Goal: Task Accomplishment & Management: Complete application form

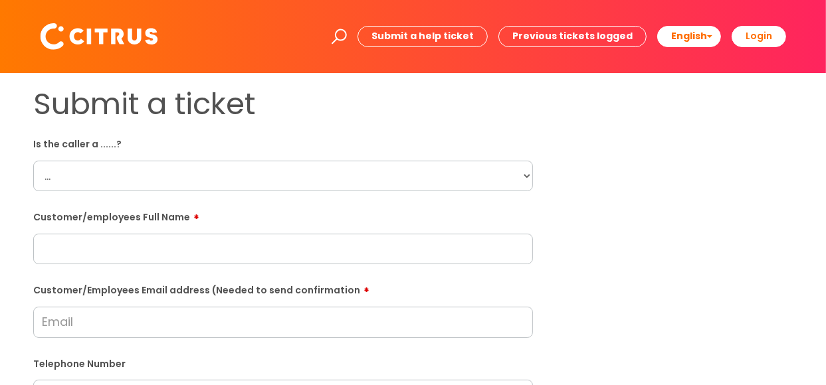
drag, startPoint x: 110, startPoint y: 130, endPoint x: 119, endPoint y: 144, distance: 17.0
click at [245, 165] on select "... Citrus Customer Citrus Employee Contractor Supplier" at bounding box center [283, 176] width 500 height 31
select select "Citrus Employee"
click at [33, 161] on select "... Citrus Customer Citrus Employee Contractor Supplier" at bounding box center [283, 176] width 500 height 31
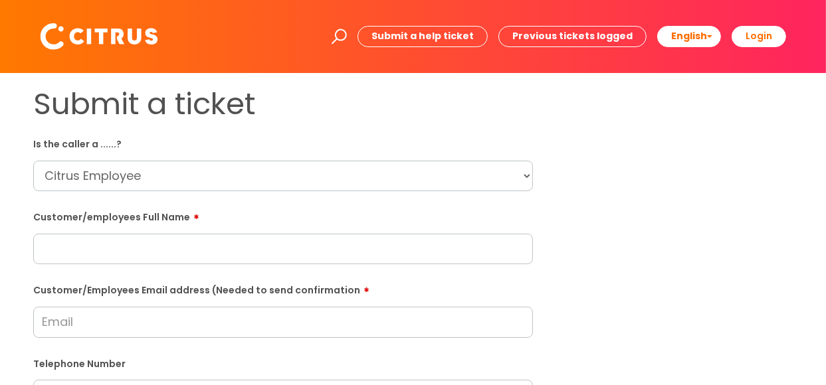
click at [137, 261] on input "text" at bounding box center [283, 249] width 500 height 31
type input "Denzel Darko"
click at [133, 326] on input "Customer/Employees Email address (Needed to send confirmation" at bounding box center [283, 322] width 500 height 31
paste input "Denzel Darko called to advise he could not clock in. africagh94@gmail.com Onlin…"
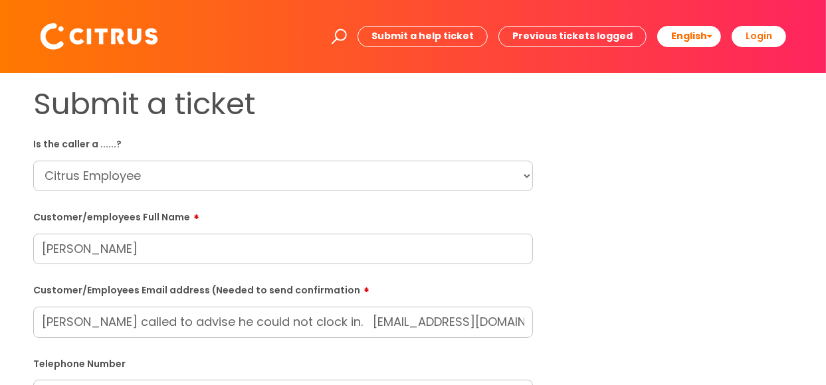
drag, startPoint x: 230, startPoint y: 319, endPoint x: -64, endPoint y: 325, distance: 294.3
click at [0, 325] on html "Enter your search term here... Search Submit a help ticket Previous tickets log…" at bounding box center [413, 192] width 826 height 385
drag, startPoint x: 428, startPoint y: 326, endPoint x: 194, endPoint y: 329, distance: 234.5
click at [194, 329] on input "africagh94@gmail.com Om completed. nline form completed." at bounding box center [283, 322] width 500 height 31
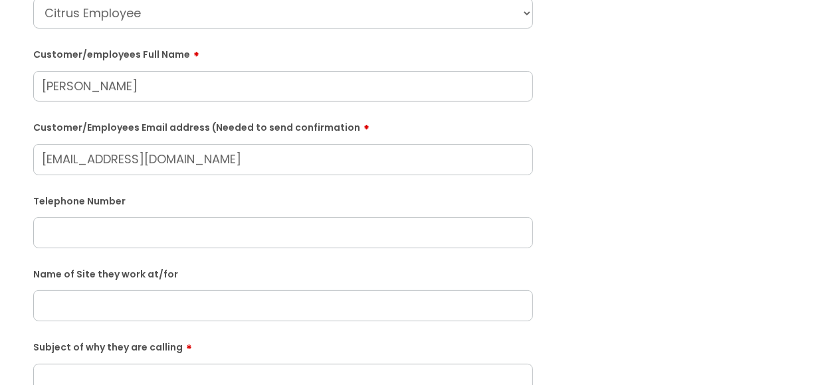
scroll to position [199, 0]
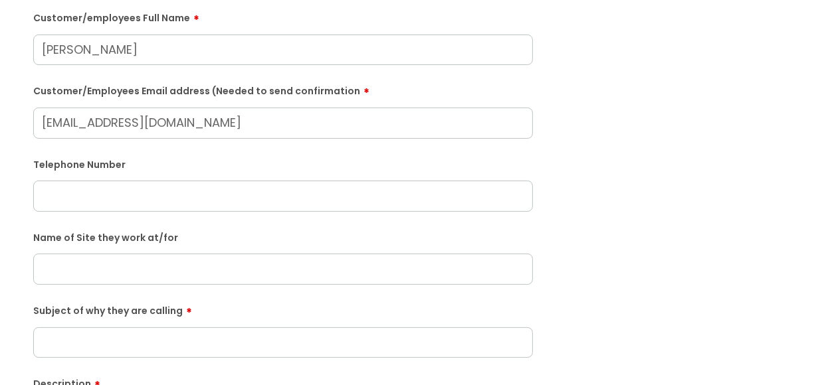
type input "africagh94@gmail.com"
click at [84, 201] on input "text" at bounding box center [283, 196] width 500 height 31
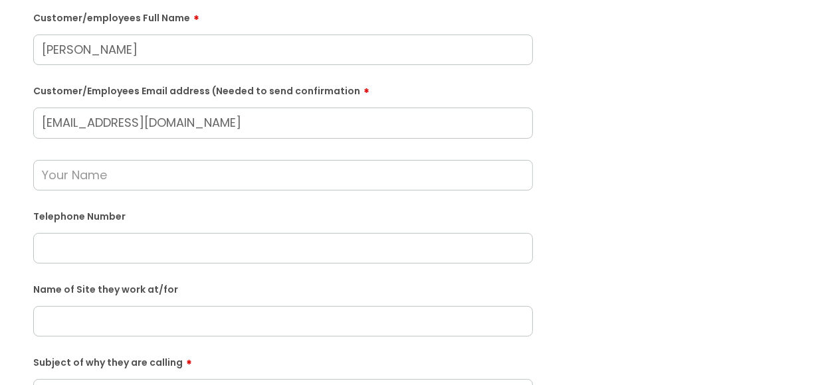
paste input "07747443696"
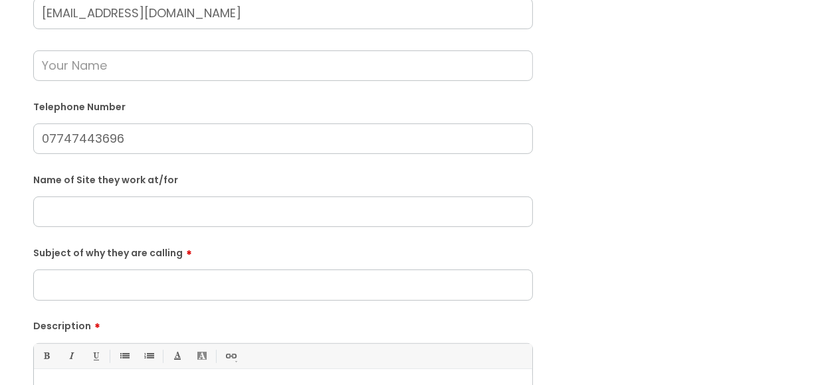
scroll to position [332, 0]
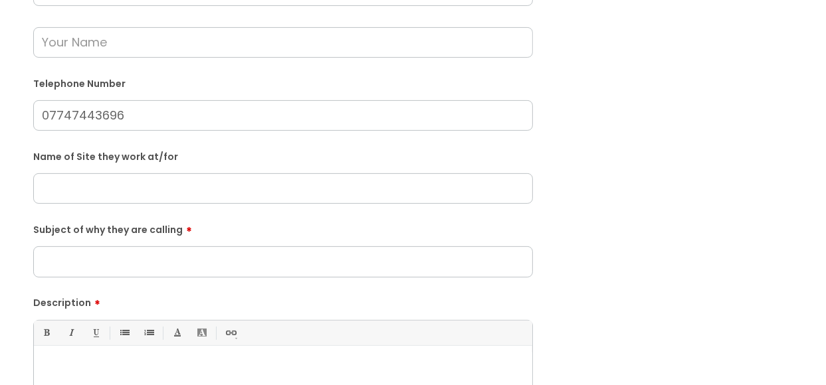
type input "07747443696"
click at [142, 259] on input "Subject of why they are calling" at bounding box center [283, 261] width 500 height 31
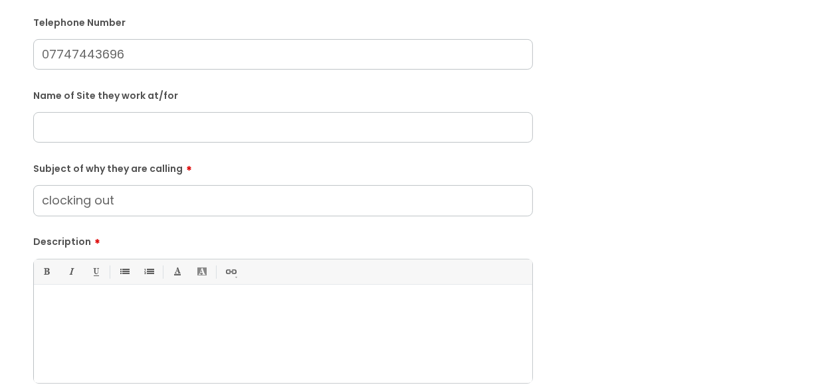
scroll to position [465, 0]
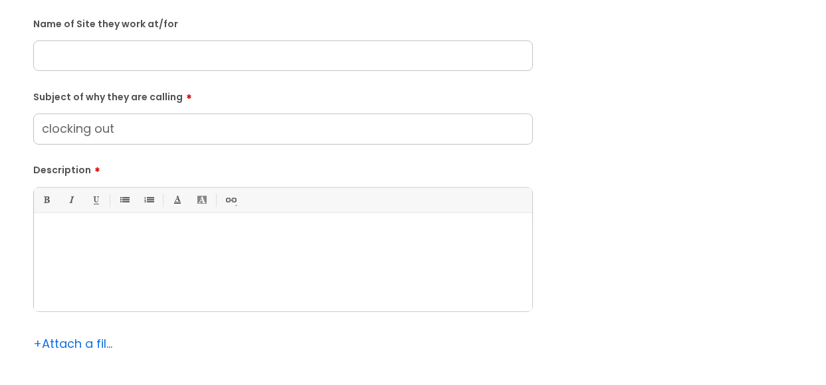
type input "clocking out"
click at [187, 314] on div "Bold (Ctrl-B) Italic (Ctrl-I) Underline(Ctrl-U) • Unordered List (Ctrl-Shift-7)…" at bounding box center [283, 279] width 500 height 185
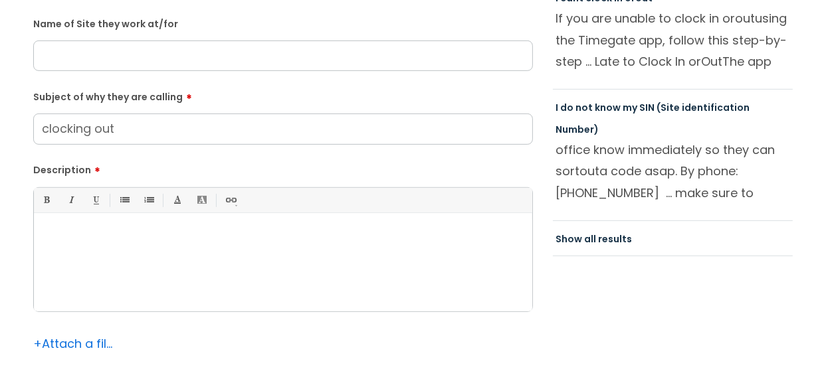
click at [178, 260] on div at bounding box center [283, 266] width 498 height 92
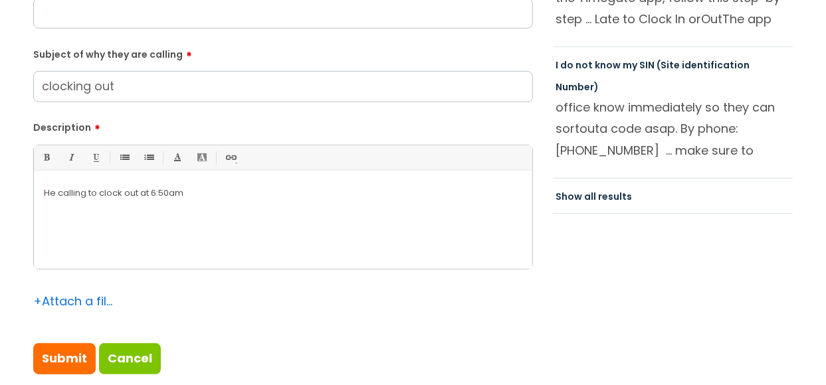
scroll to position [531, 0]
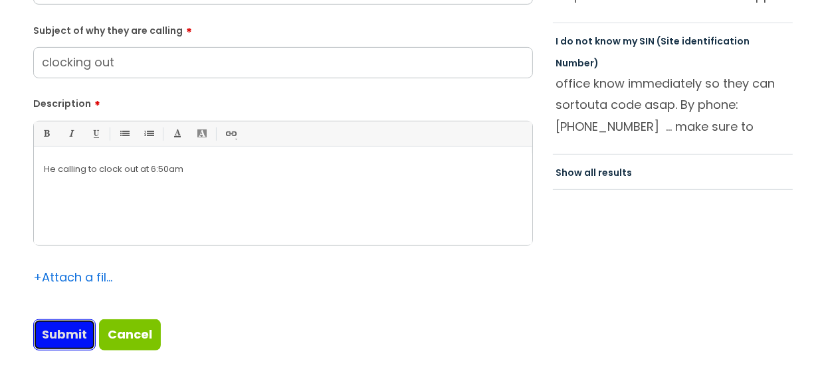
click at [80, 323] on input "Submit" at bounding box center [64, 335] width 62 height 31
type input "Please Wait..."
